Goal: Transaction & Acquisition: Purchase product/service

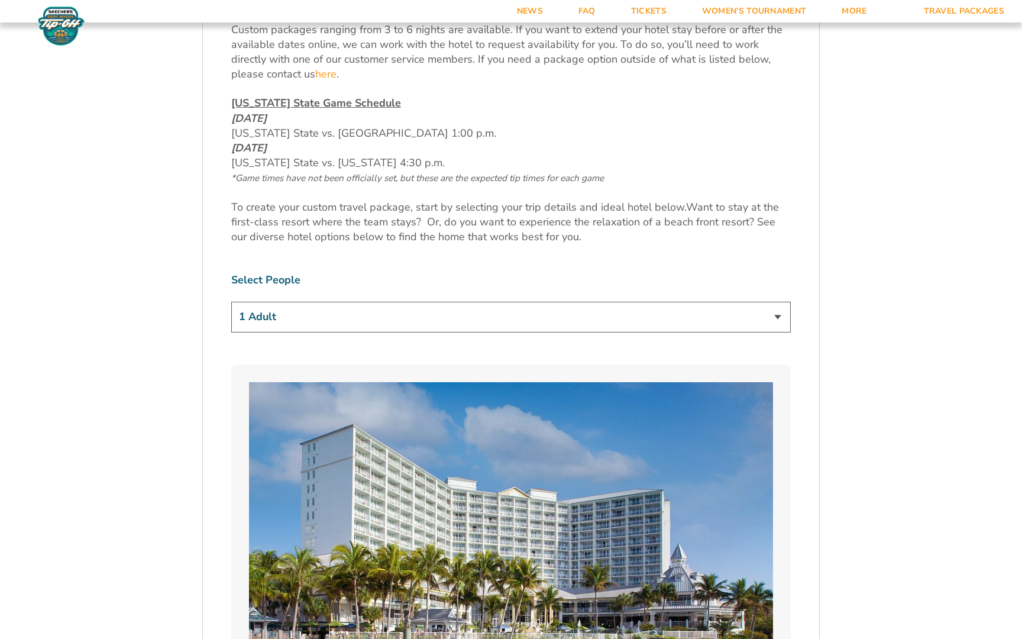
scroll to position [667, 0]
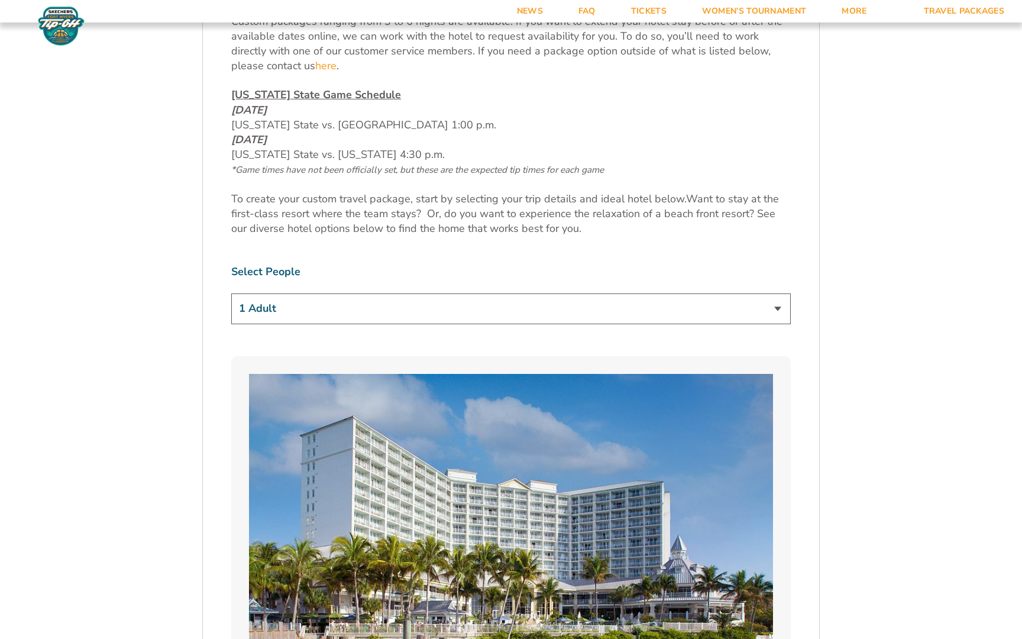
select select "2 Adults + 1 Child"
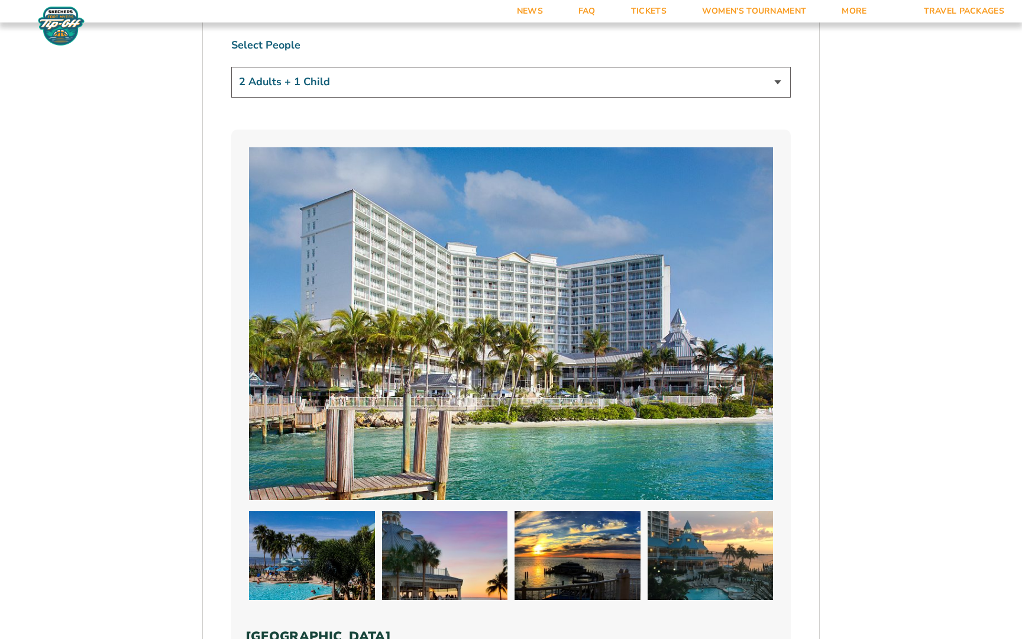
scroll to position [885, 0]
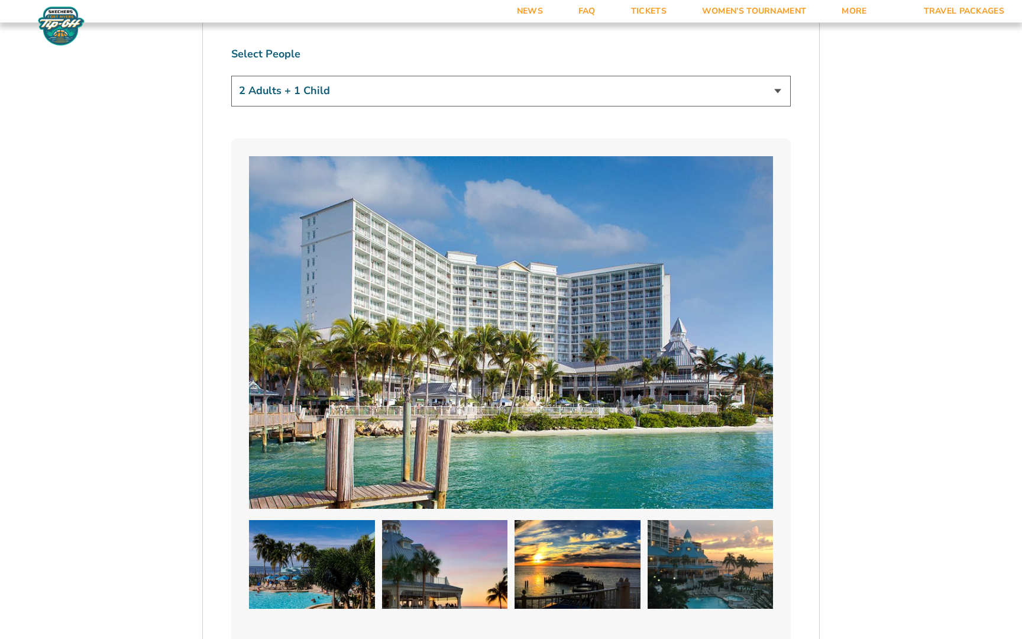
click at [327, 322] on img at bounding box center [511, 332] width 524 height 353
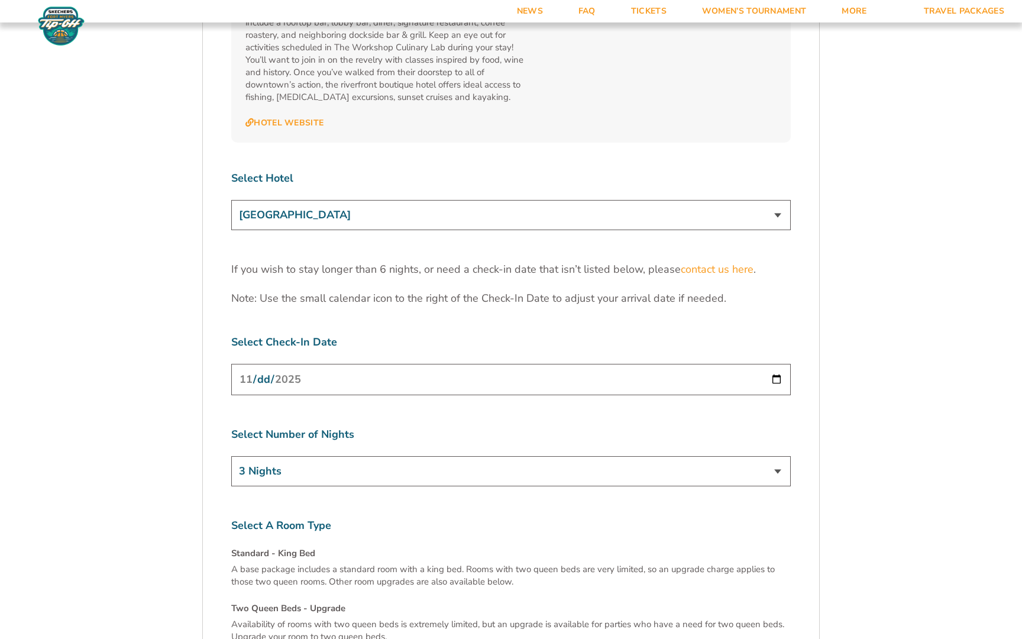
scroll to position [3707, 0]
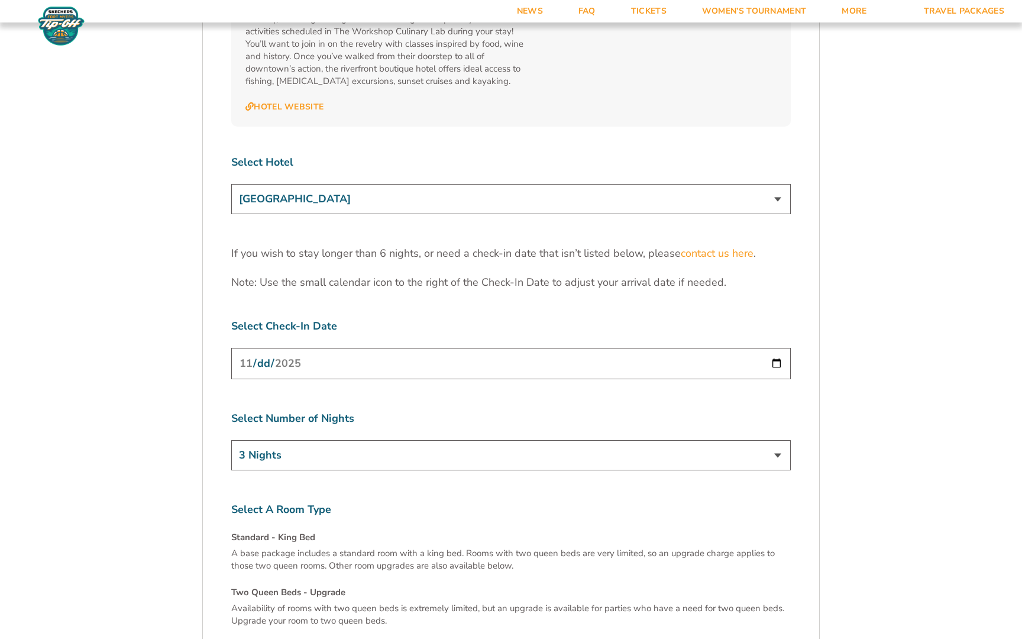
click at [327, 348] on input "[DATE]" at bounding box center [511, 363] width 560 height 31
click at [372, 411] on label "Select Number of Nights" at bounding box center [511, 418] width 560 height 15
click at [341, 348] on input "[DATE]" at bounding box center [511, 363] width 560 height 31
select select "4 Nights"
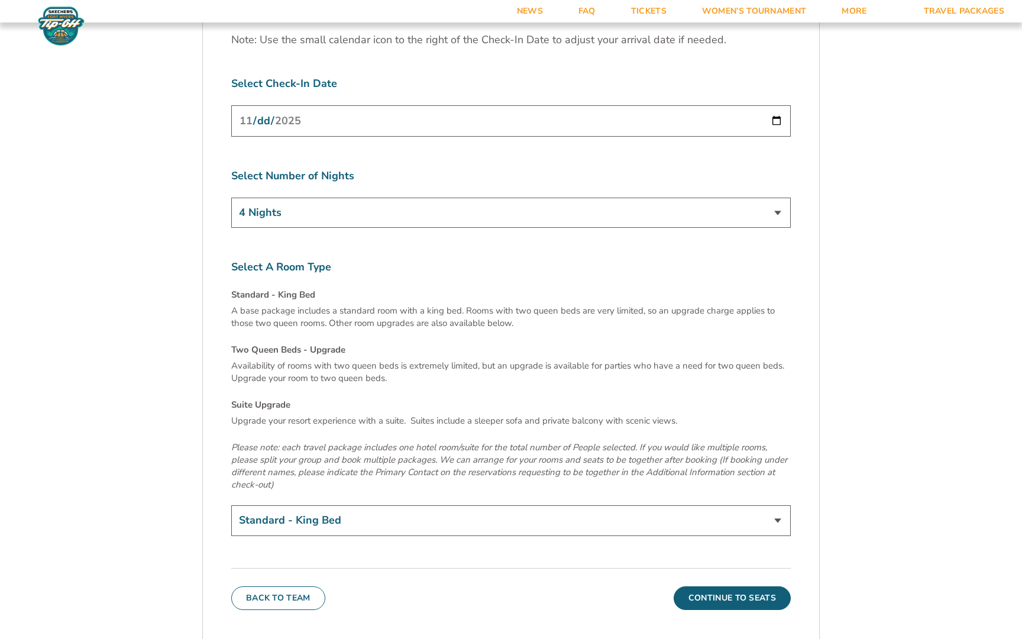
scroll to position [3956, 0]
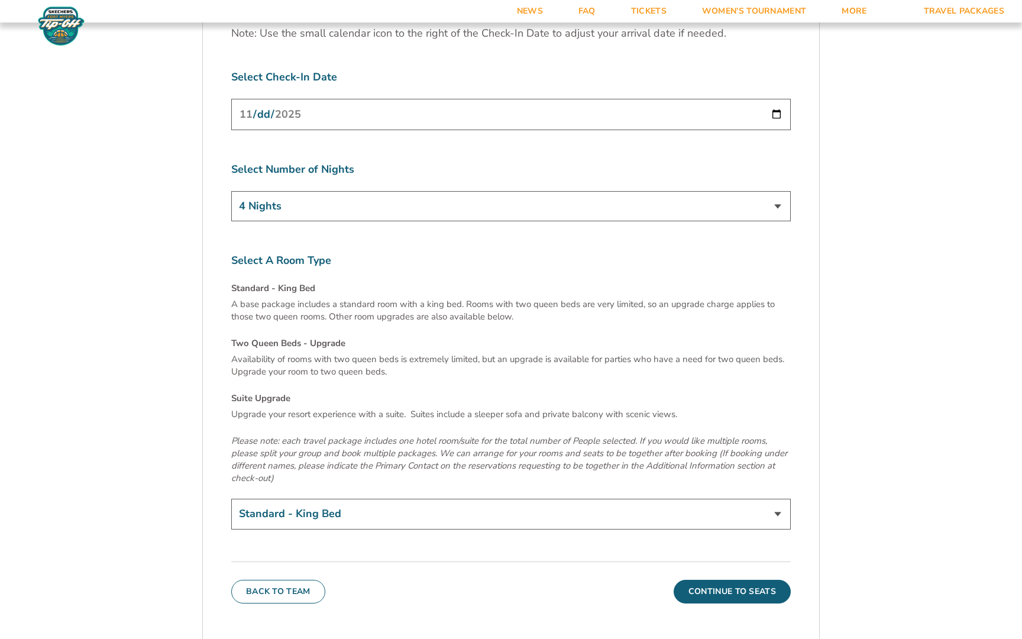
select select "Two Queen Beds - Upgrade"
click at [693, 580] on button "Continue To Seats" at bounding box center [732, 592] width 117 height 24
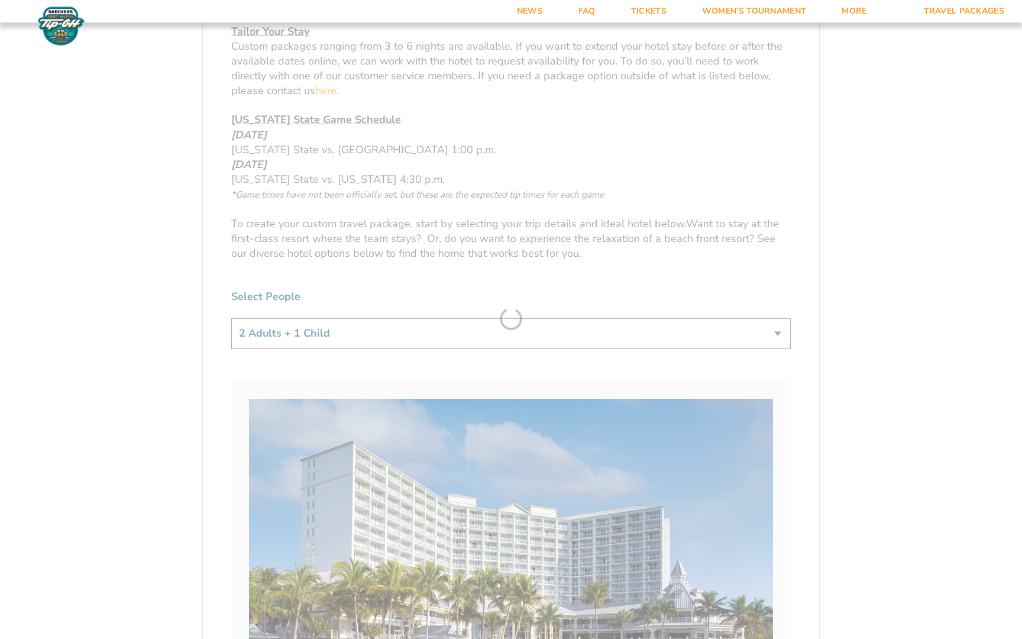
scroll to position [302, 0]
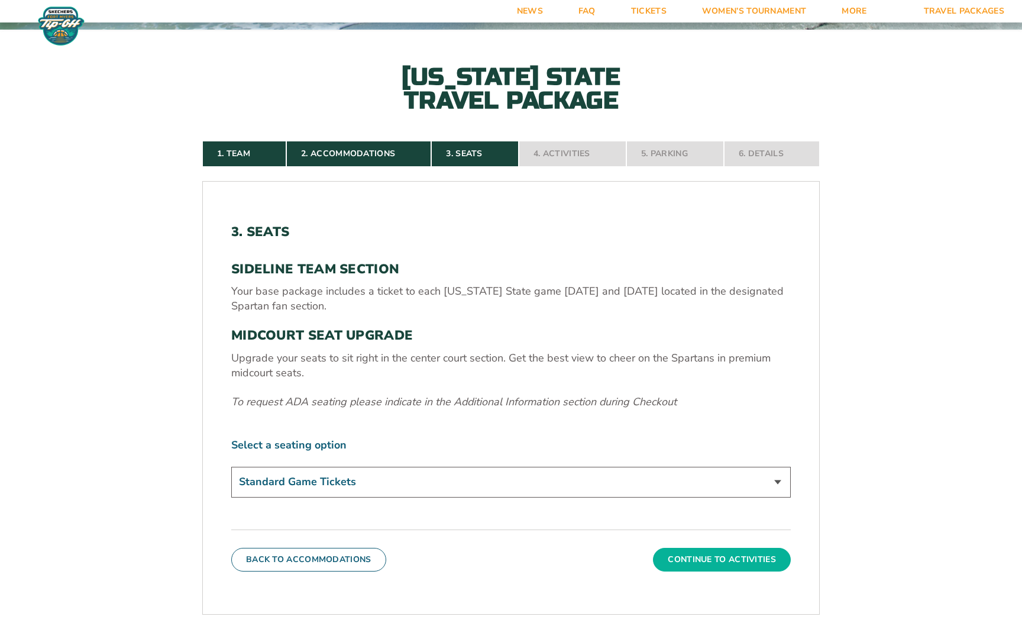
click at [686, 553] on button "Continue To Activities" at bounding box center [722, 560] width 138 height 24
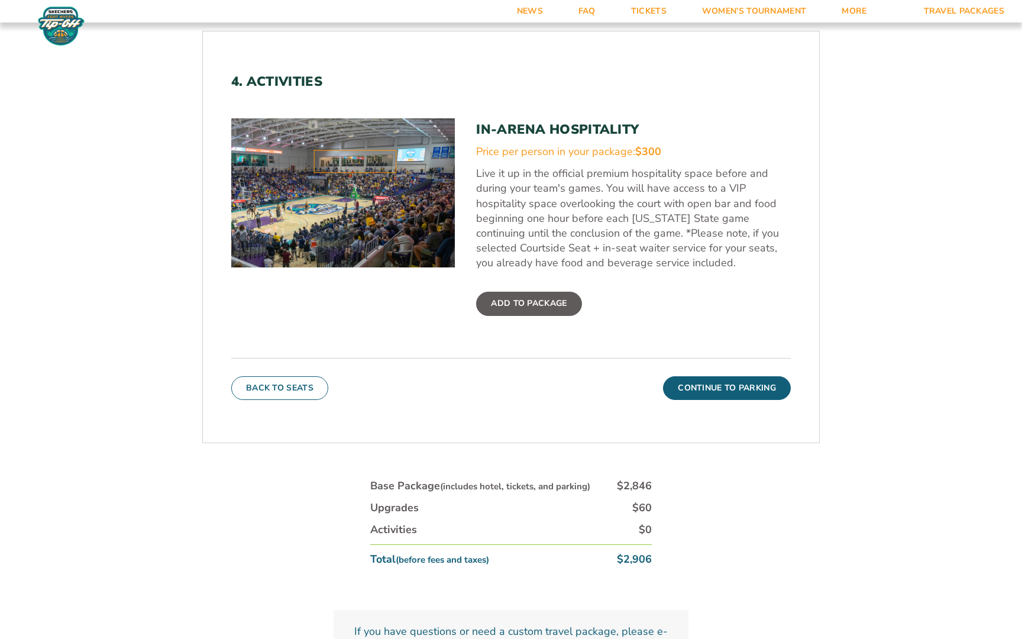
scroll to position [457, 0]
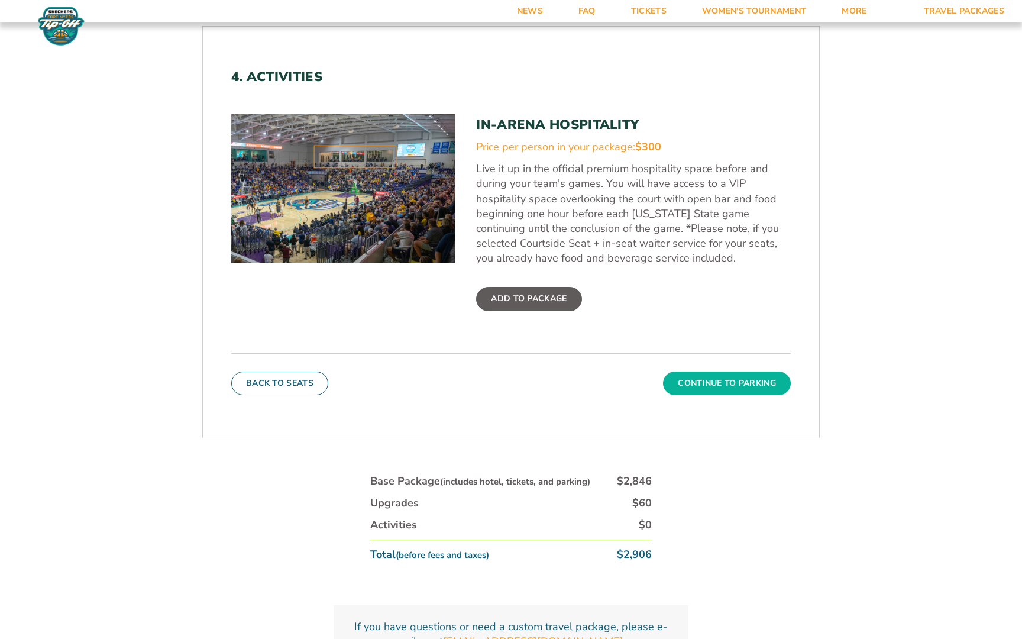
click at [696, 385] on button "Continue To Parking" at bounding box center [727, 383] width 128 height 24
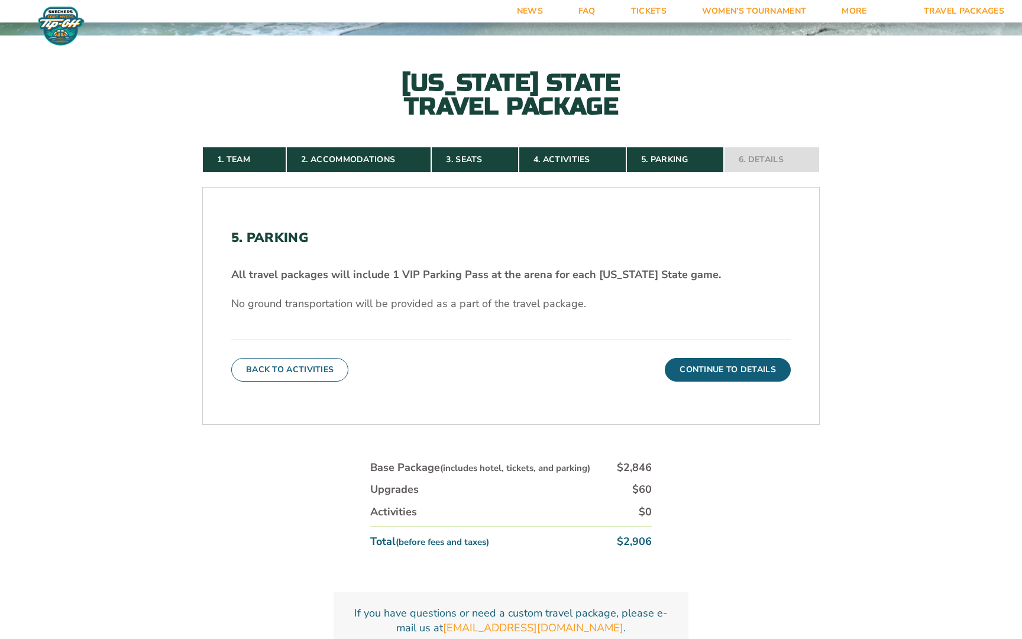
scroll to position [296, 0]
click at [703, 372] on button "Continue To Details" at bounding box center [728, 370] width 126 height 24
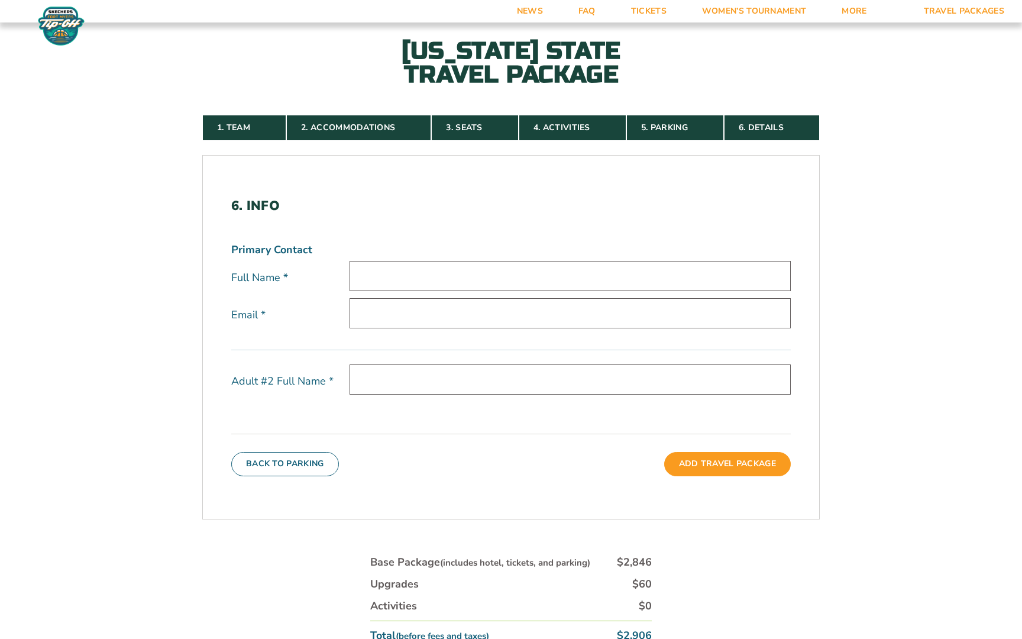
scroll to position [314, 0]
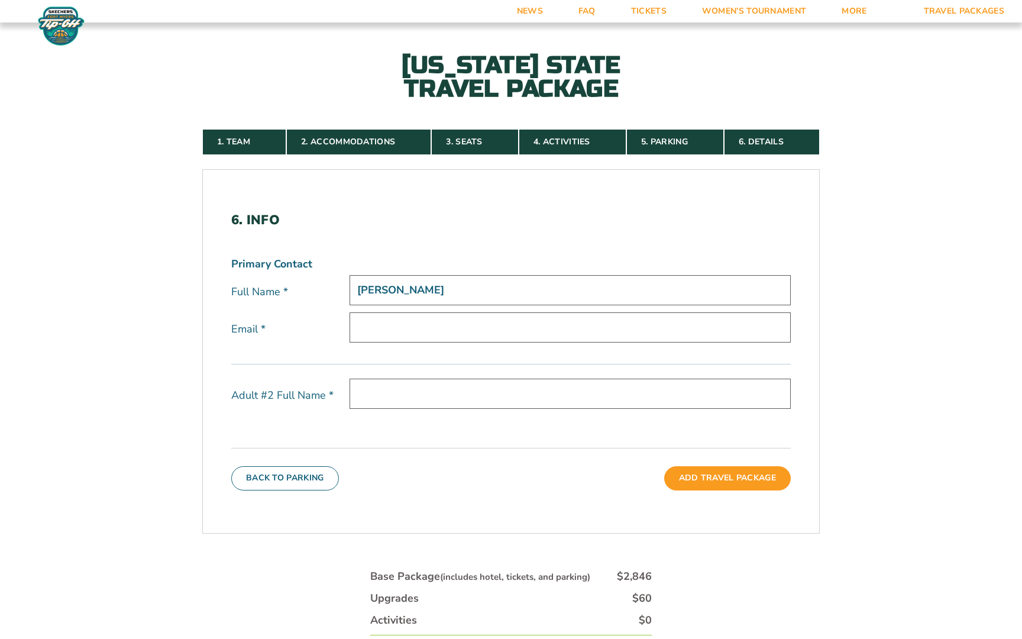
type input "Michelle Maxey"
type input "mpbeebe2002@yahoo.com"
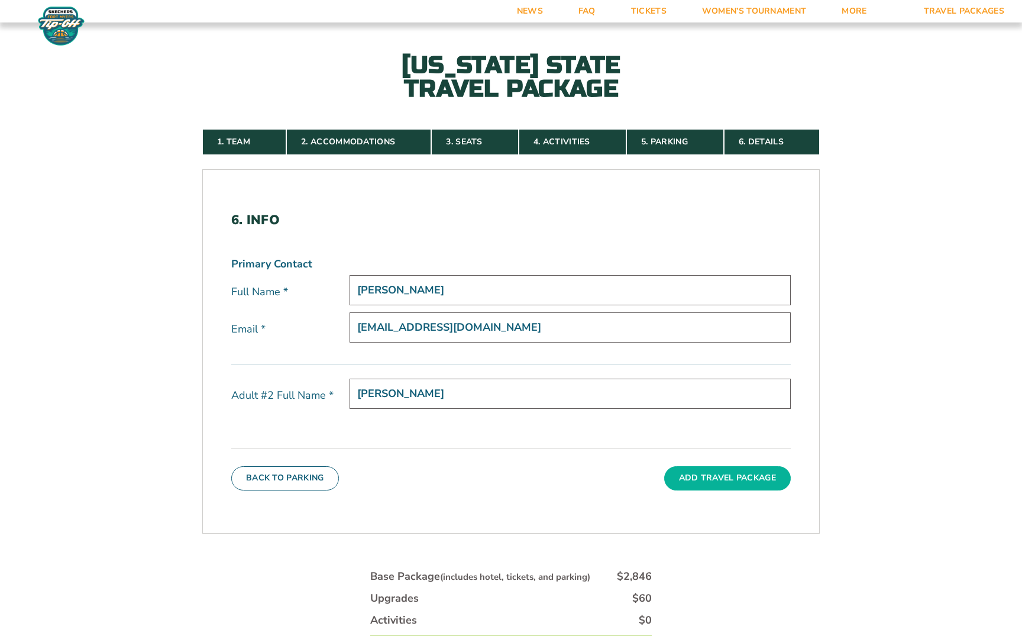
type input "Ryan Maxey"
click at [706, 481] on button "Add Travel Package" at bounding box center [727, 478] width 127 height 24
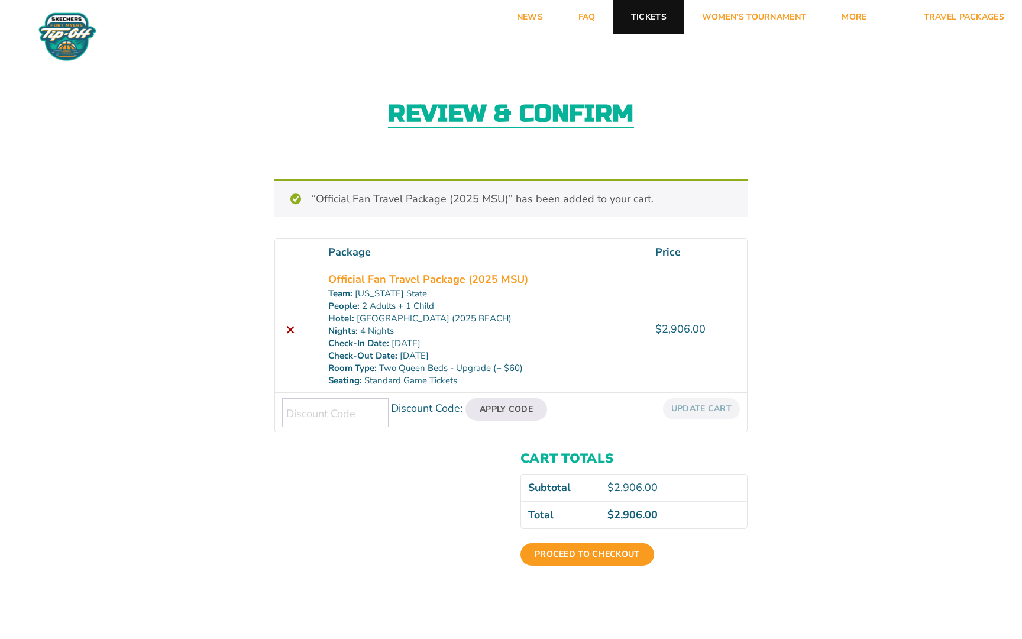
click at [639, 20] on link "Tickets" at bounding box center [648, 17] width 71 height 34
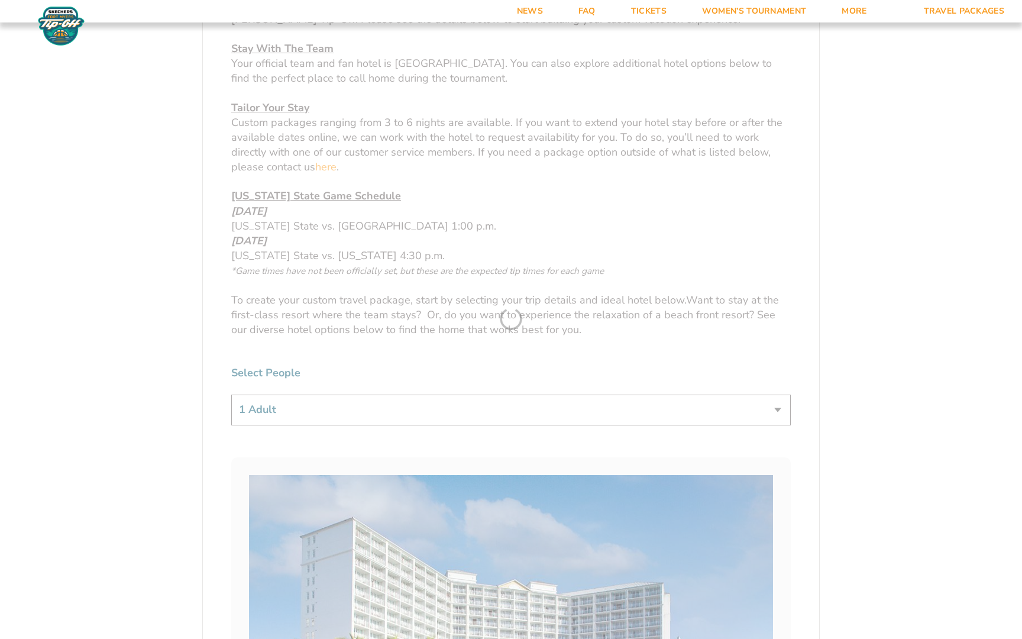
scroll to position [581, 0]
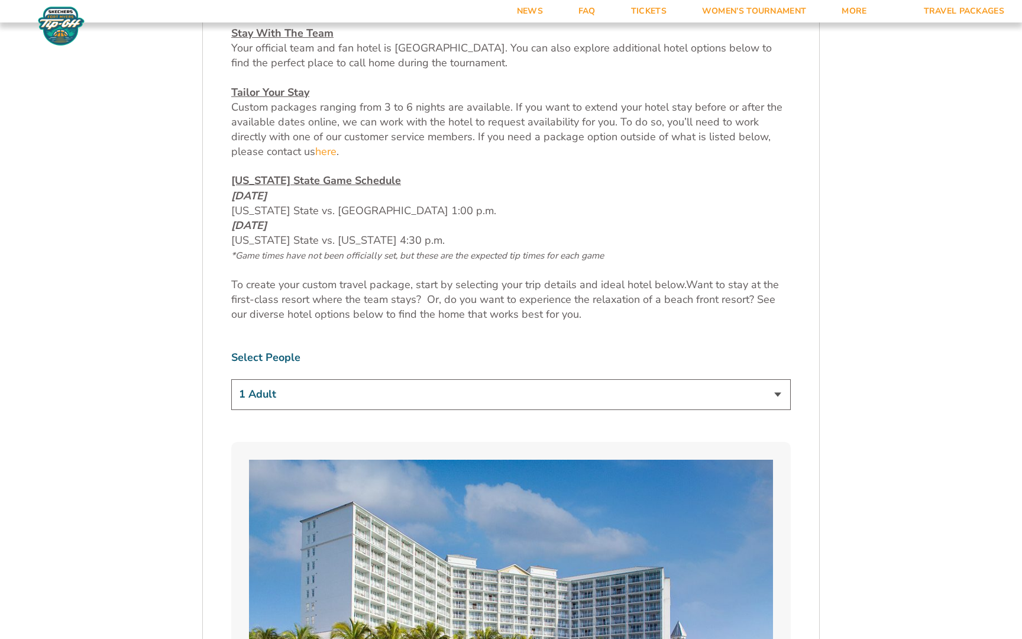
select select "2 Adults + 1 Child"
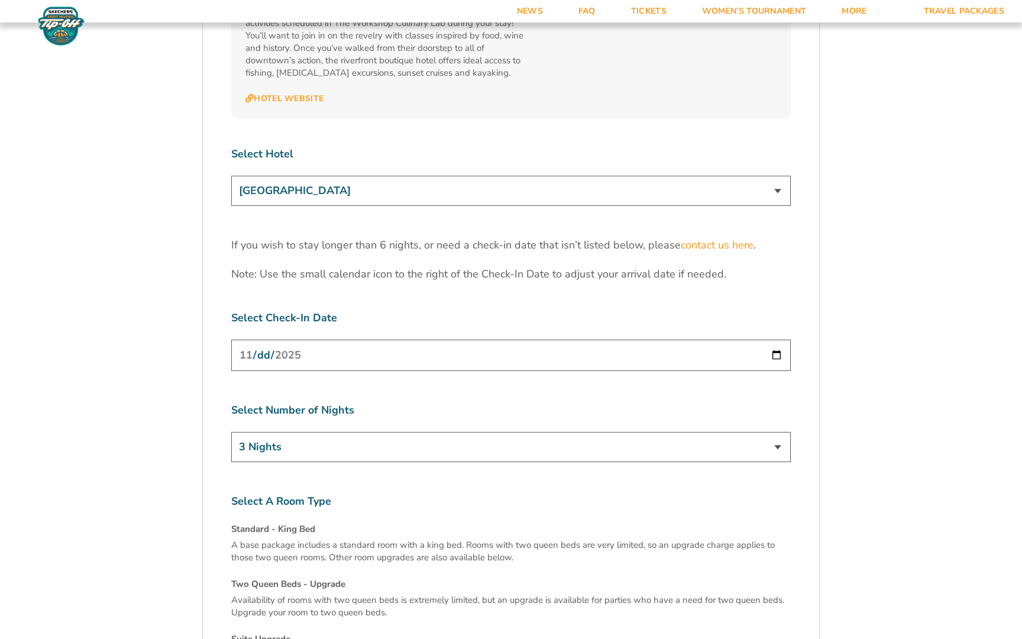
scroll to position [3718, 0]
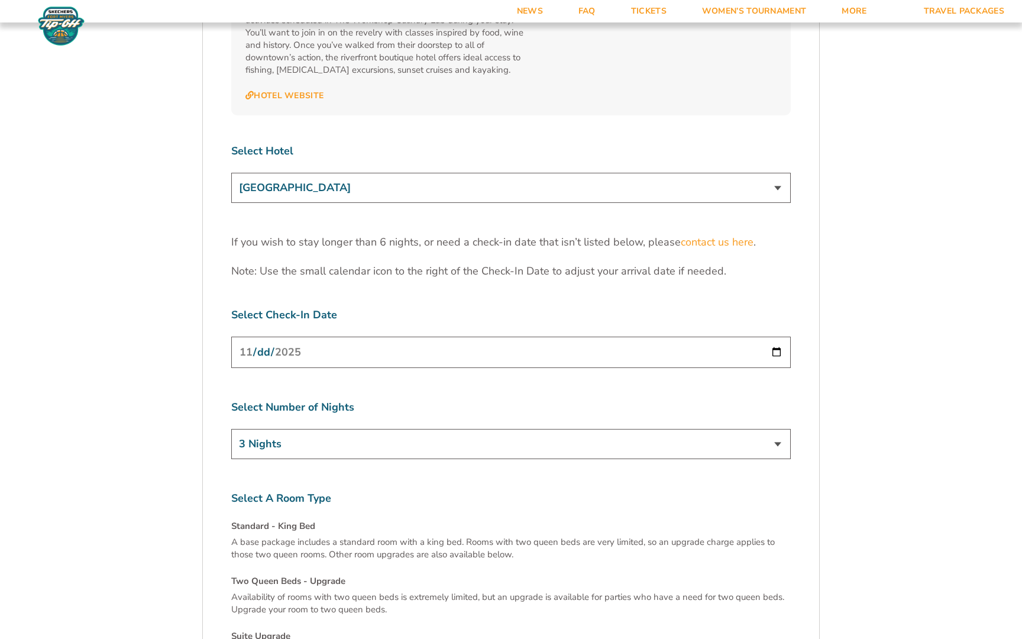
click at [468, 337] on input "[DATE]" at bounding box center [511, 352] width 560 height 31
type input "[DATE]"
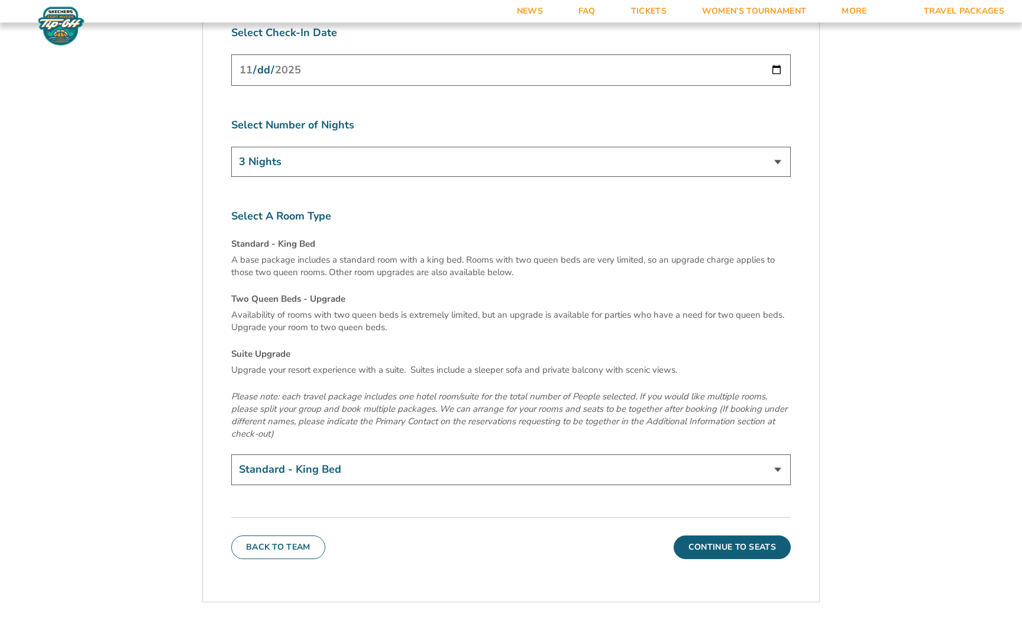
scroll to position [4044, 0]
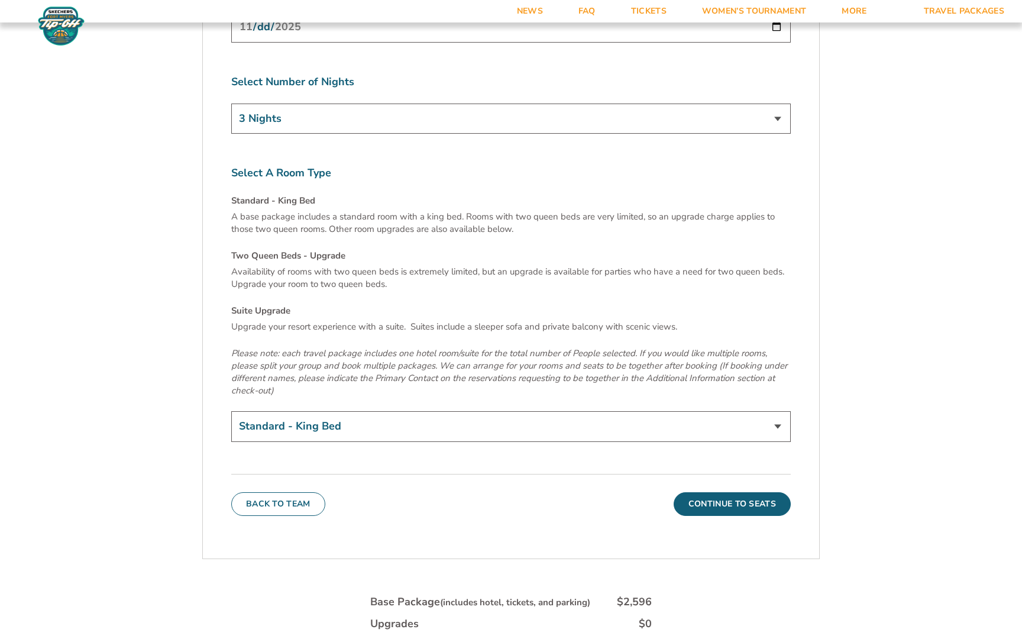
select select "Two Queen Beds - Upgrade"
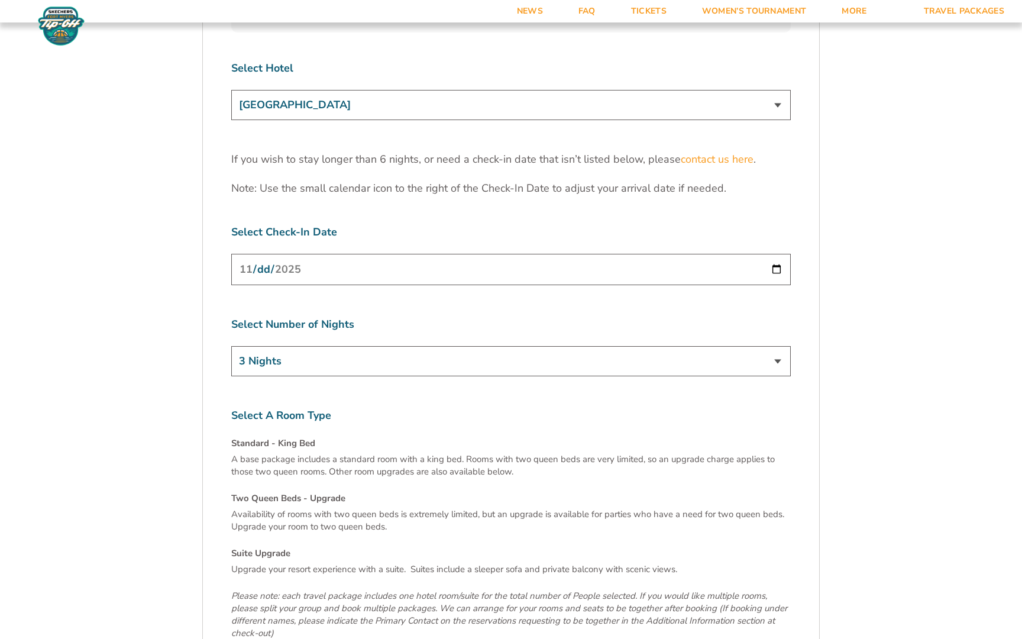
scroll to position [3794, 0]
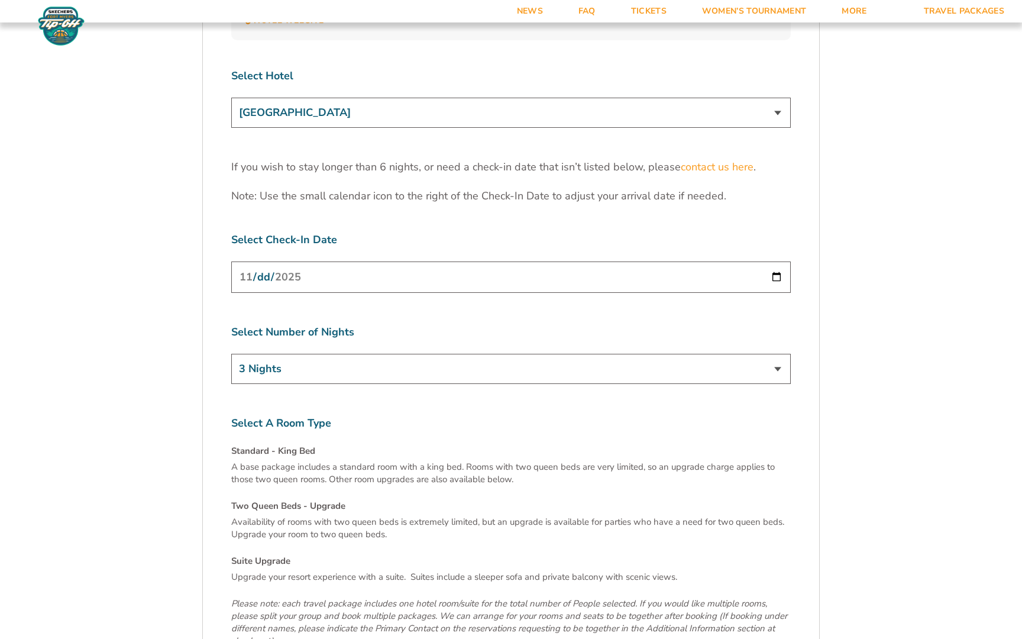
click at [752, 261] on input "[DATE]" at bounding box center [511, 276] width 560 height 31
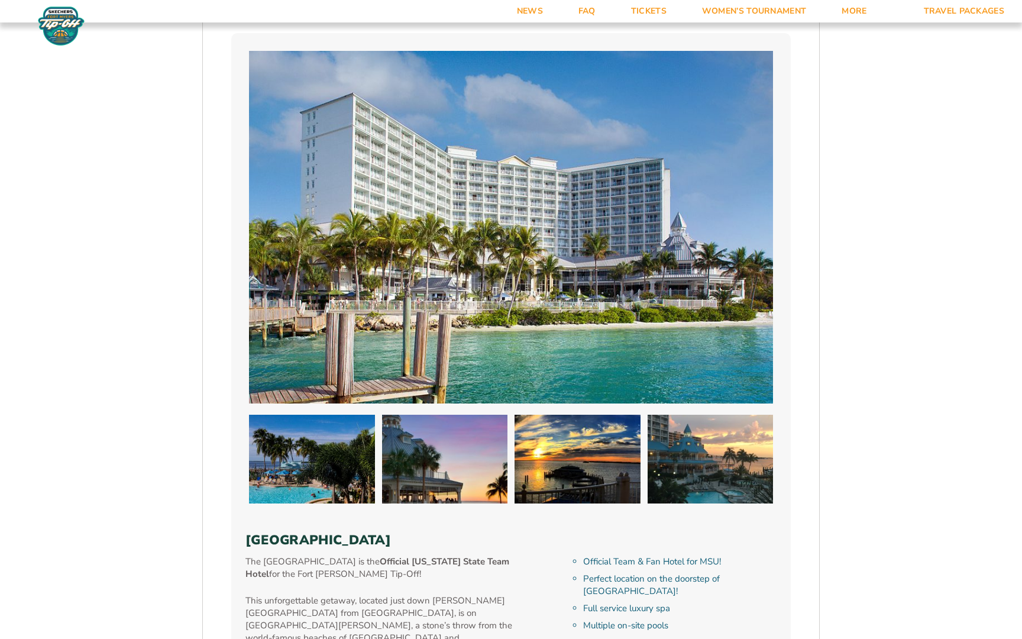
scroll to position [975, 0]
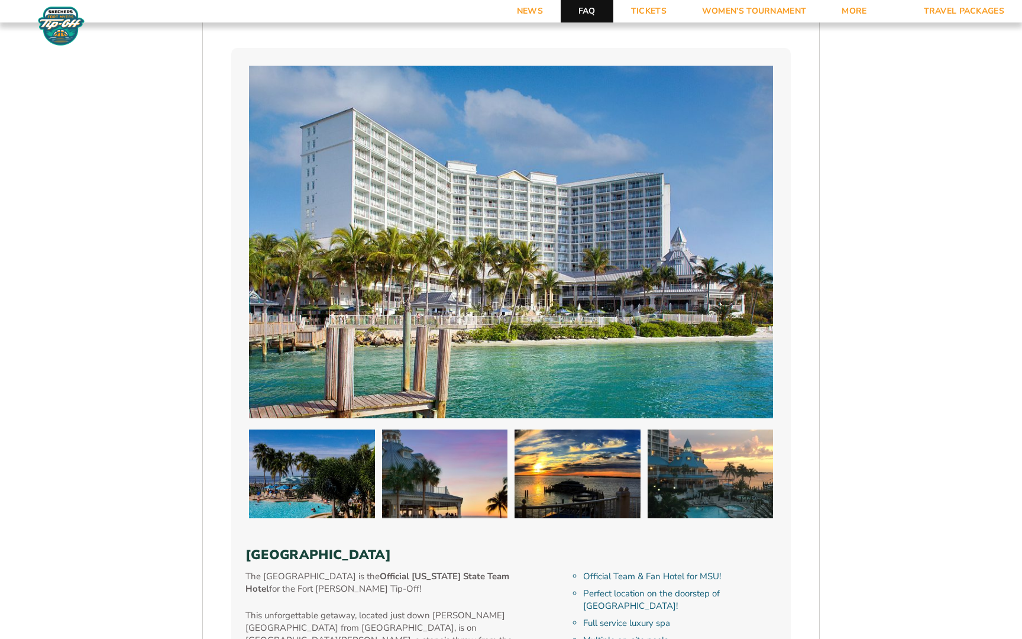
click at [585, 12] on link "FAQ" at bounding box center [587, 11] width 53 height 22
